Goal: Information Seeking & Learning: Learn about a topic

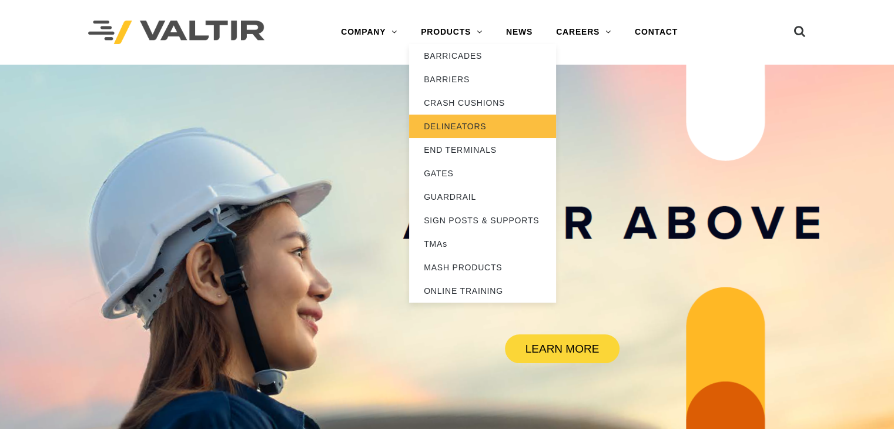
click at [457, 128] on link "DELINEATORS" at bounding box center [482, 127] width 147 height 24
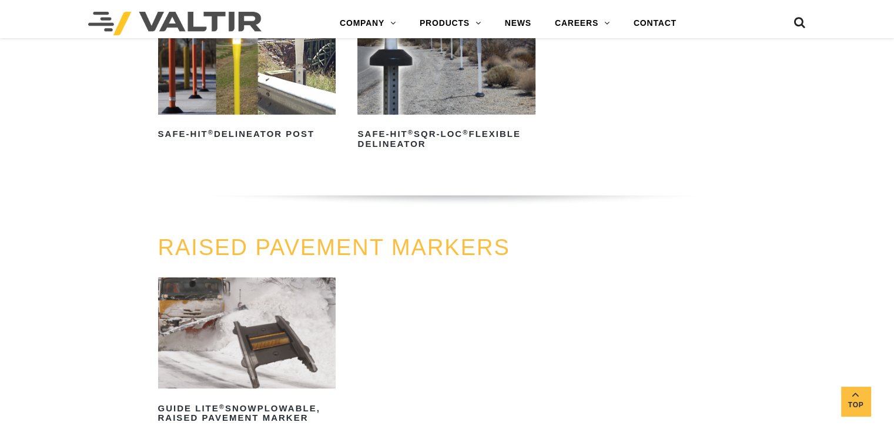
scroll to position [640, 0]
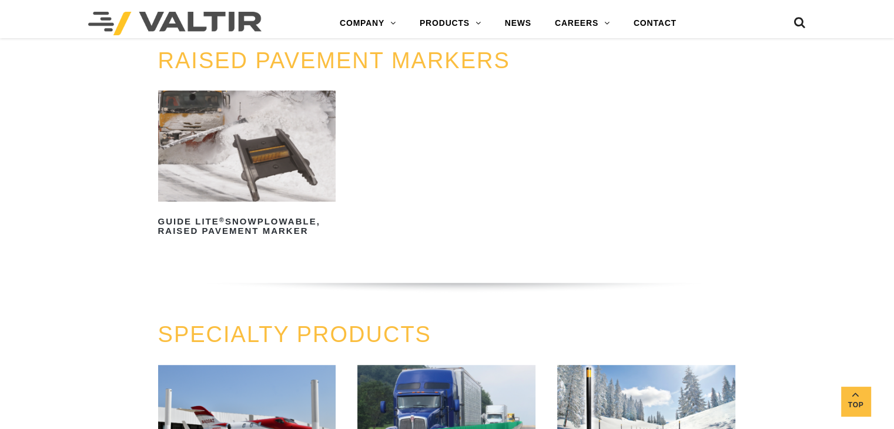
click at [250, 128] on img at bounding box center [247, 145] width 178 height 111
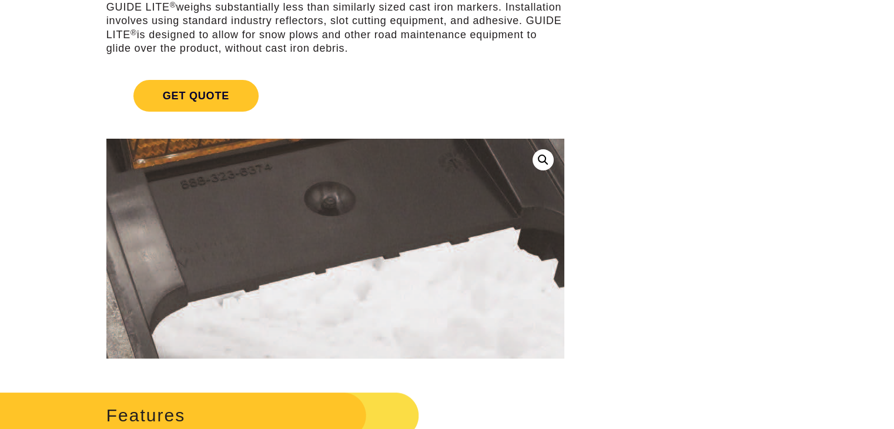
scroll to position [188, 0]
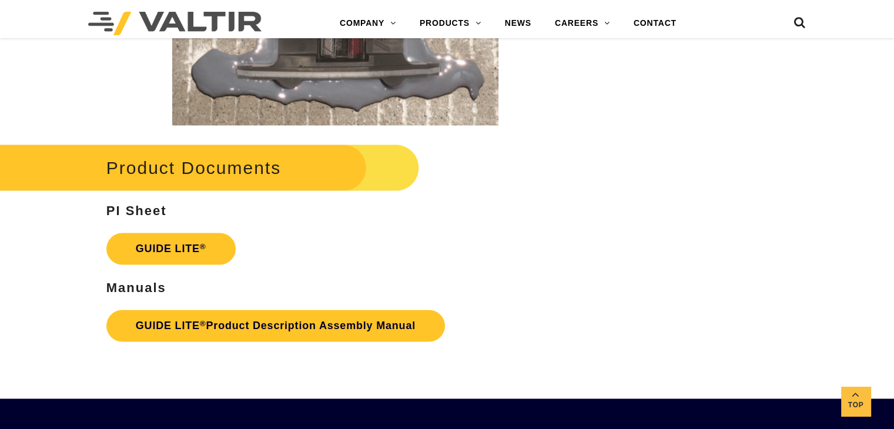
scroll to position [1816, 0]
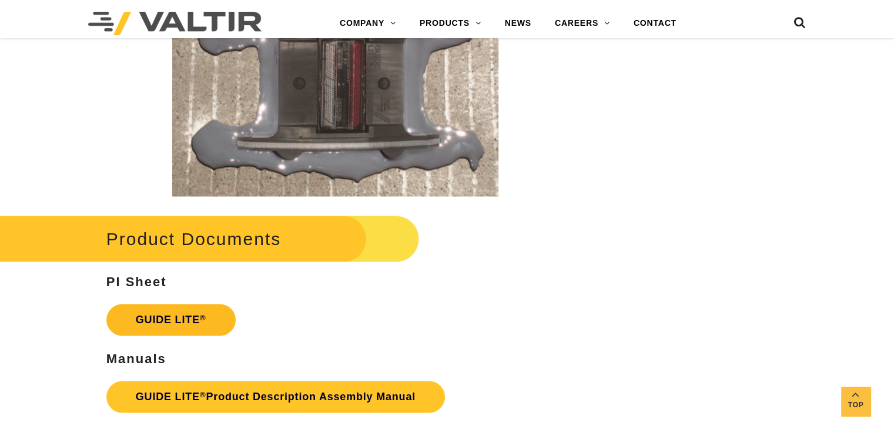
click at [175, 309] on link "GUIDE LITE ®" at bounding box center [170, 320] width 129 height 32
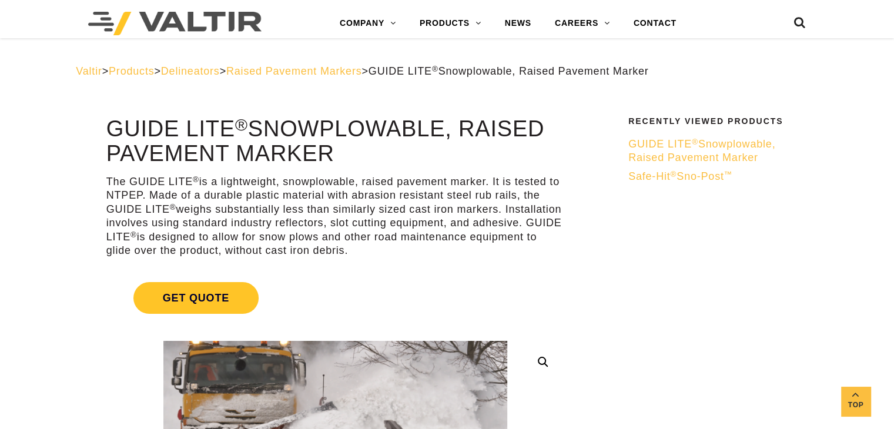
scroll to position [286, 0]
